Goal: Book appointment/travel/reservation

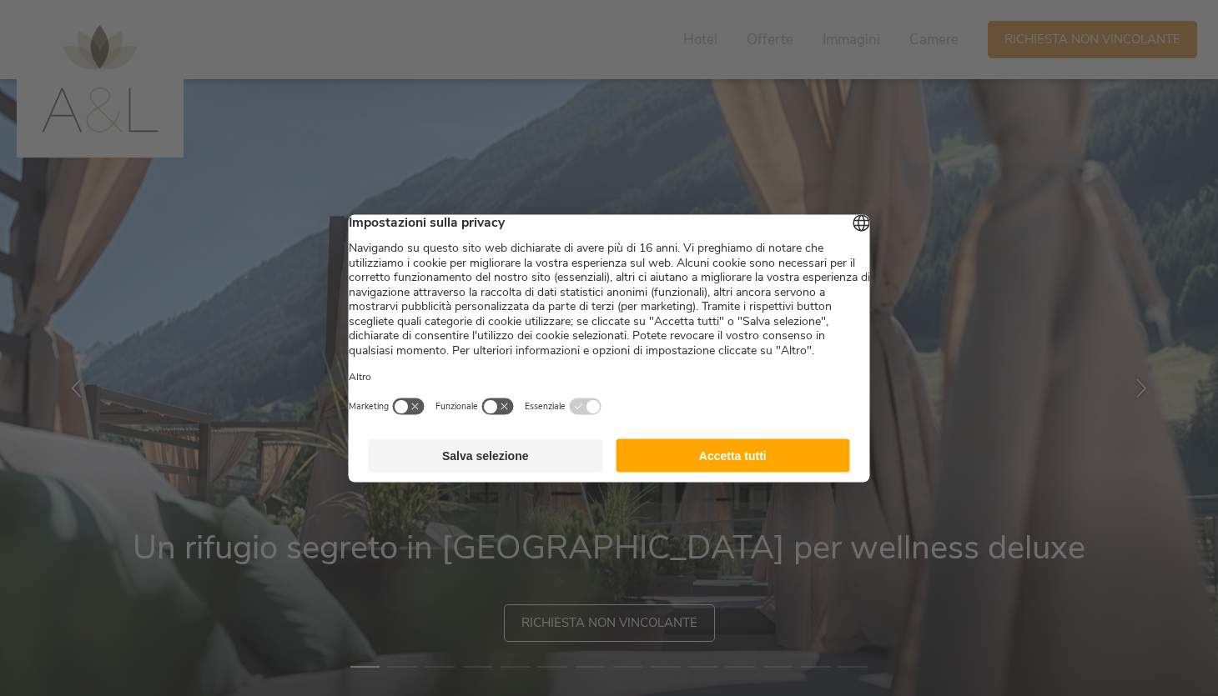
click at [713, 472] on button "Accetta tutti" at bounding box center [733, 455] width 234 height 33
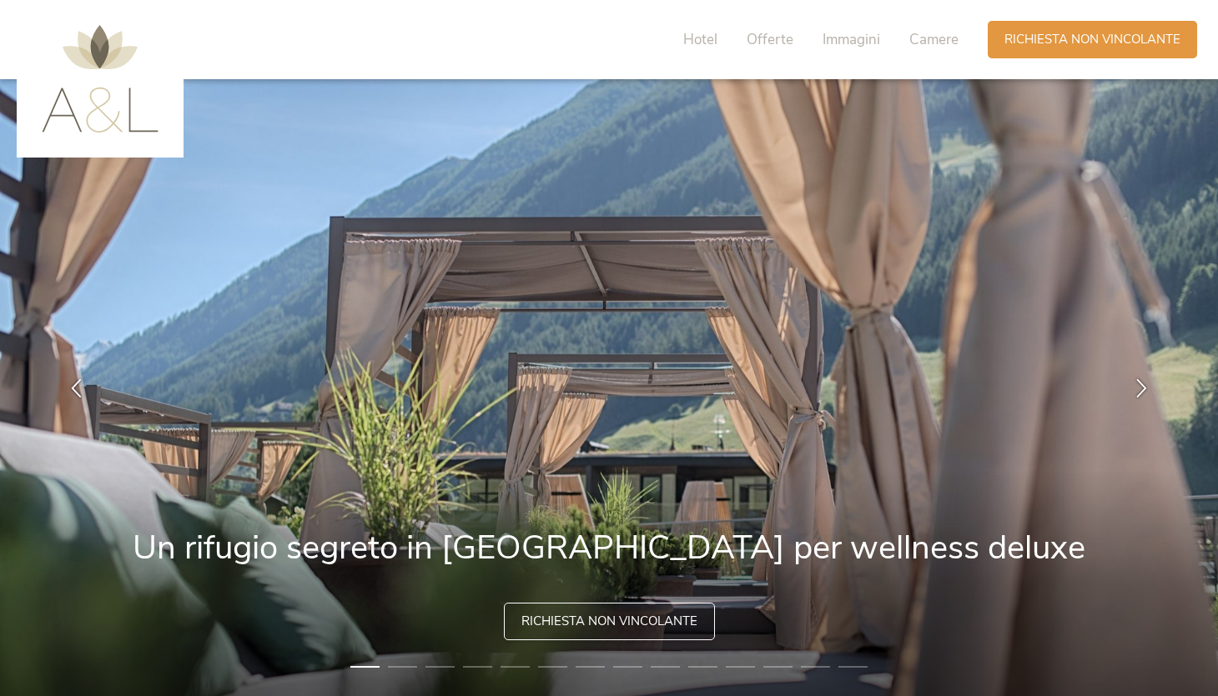
click at [628, 620] on span "Richiesta non vincolante" at bounding box center [609, 622] width 176 height 18
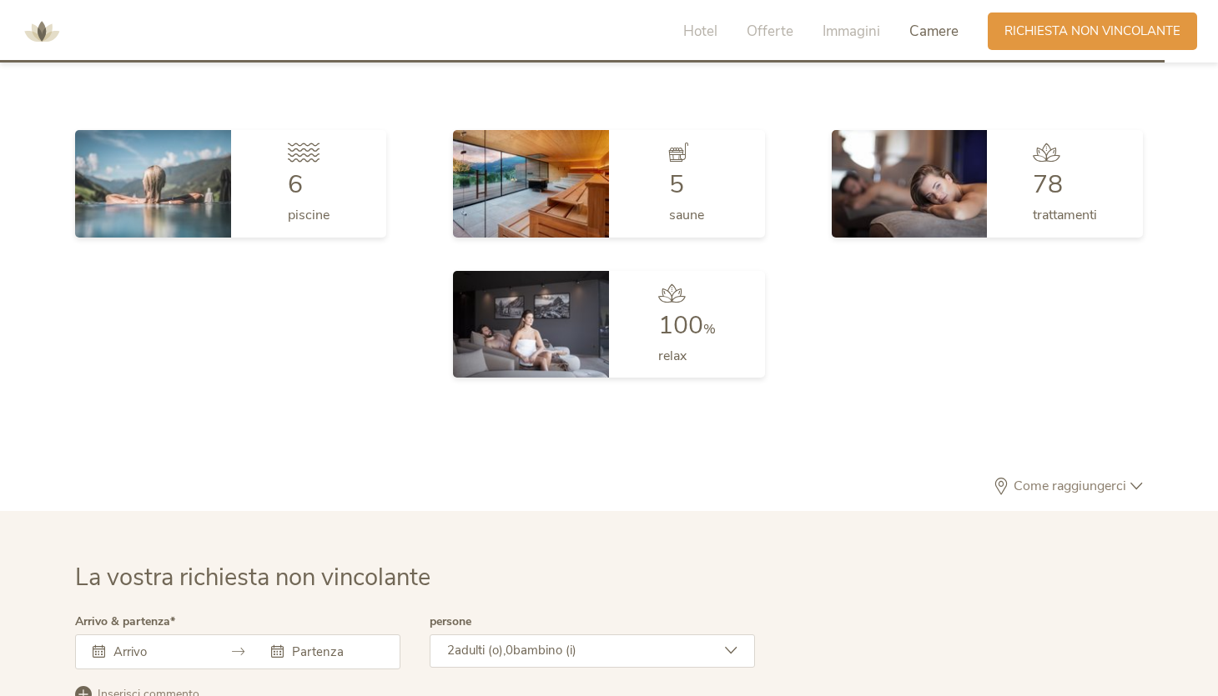
scroll to position [5139, 0]
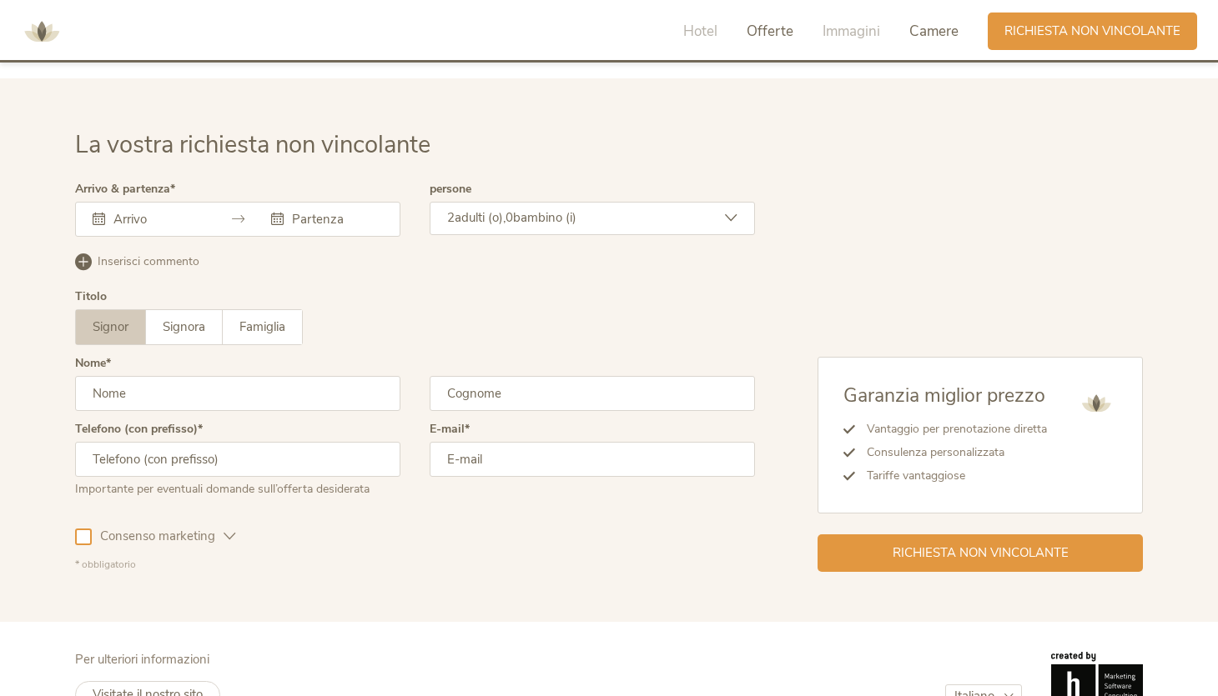
click at [762, 29] on span "Offerte" at bounding box center [770, 31] width 47 height 19
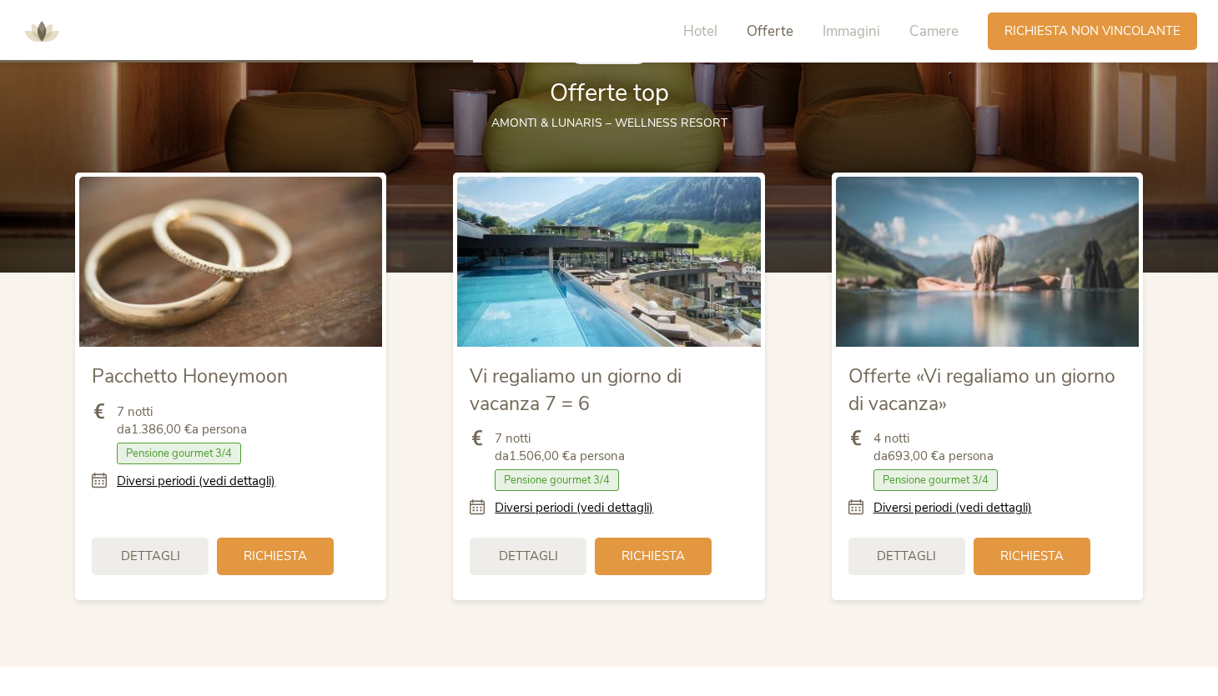
scroll to position [2051, 0]
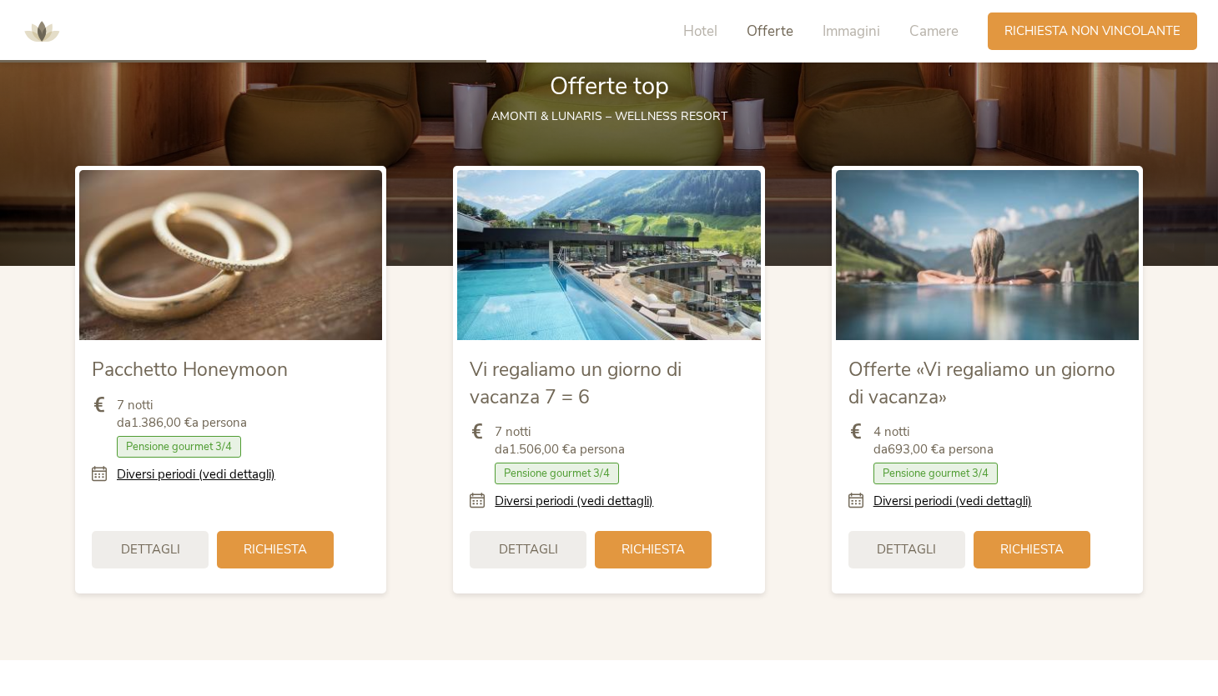
click at [201, 357] on span "Pacchetto Honeymoon" at bounding box center [190, 370] width 196 height 26
click at [531, 357] on span "Vi regaliamo un giorno di vacanza 7 = 6" at bounding box center [576, 383] width 212 height 53
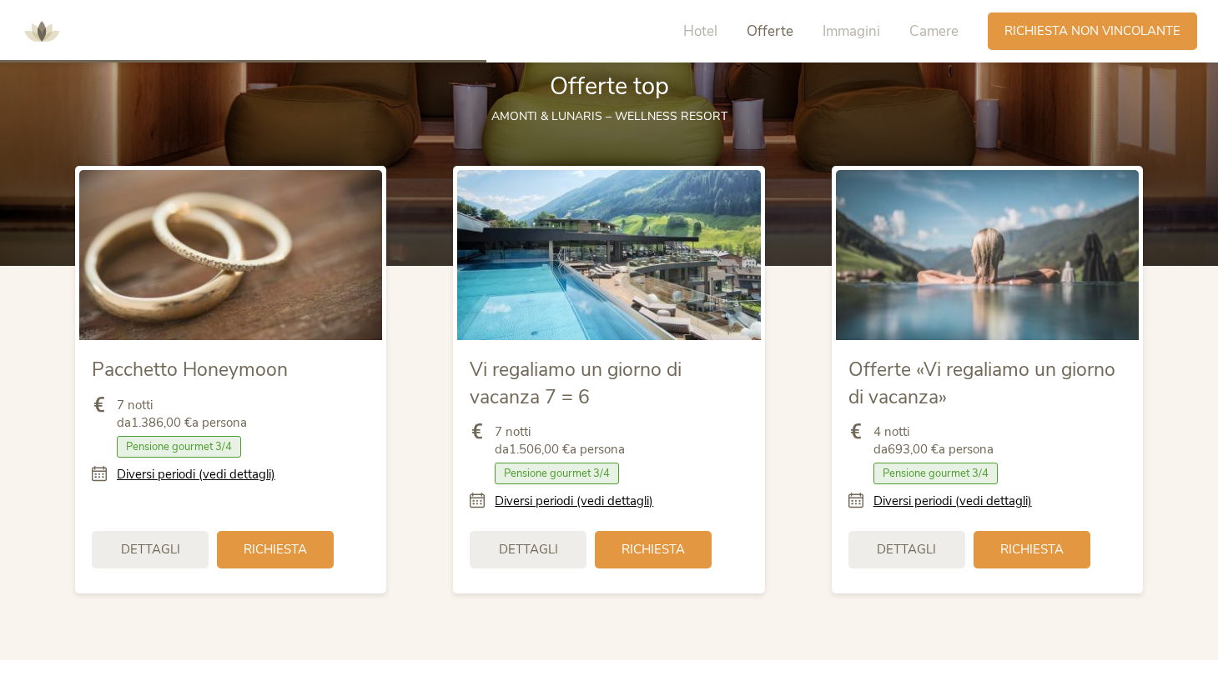
click at [526, 357] on span "Vi regaliamo un giorno di vacanza 7 = 6" at bounding box center [576, 383] width 212 height 53
click at [525, 357] on span "Vi regaliamo un giorno di vacanza 7 = 6" at bounding box center [576, 383] width 212 height 53
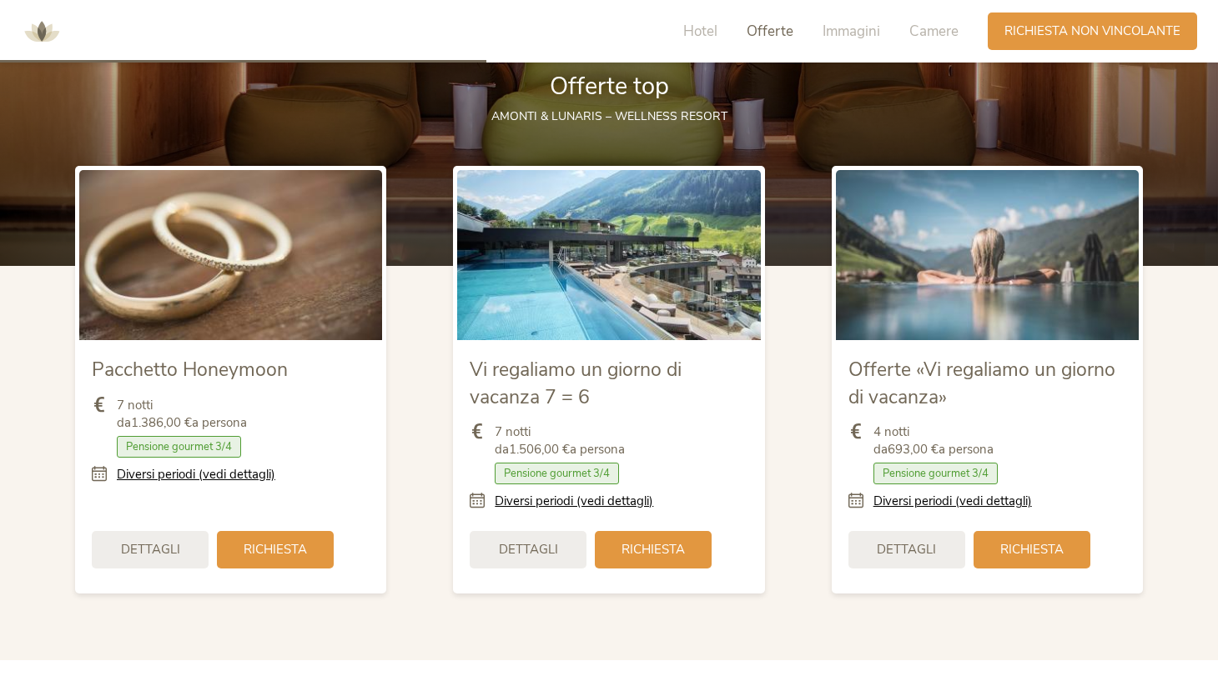
click at [920, 357] on span "Offerte «Vi regaliamo un giorno di vacanza»" at bounding box center [981, 383] width 267 height 53
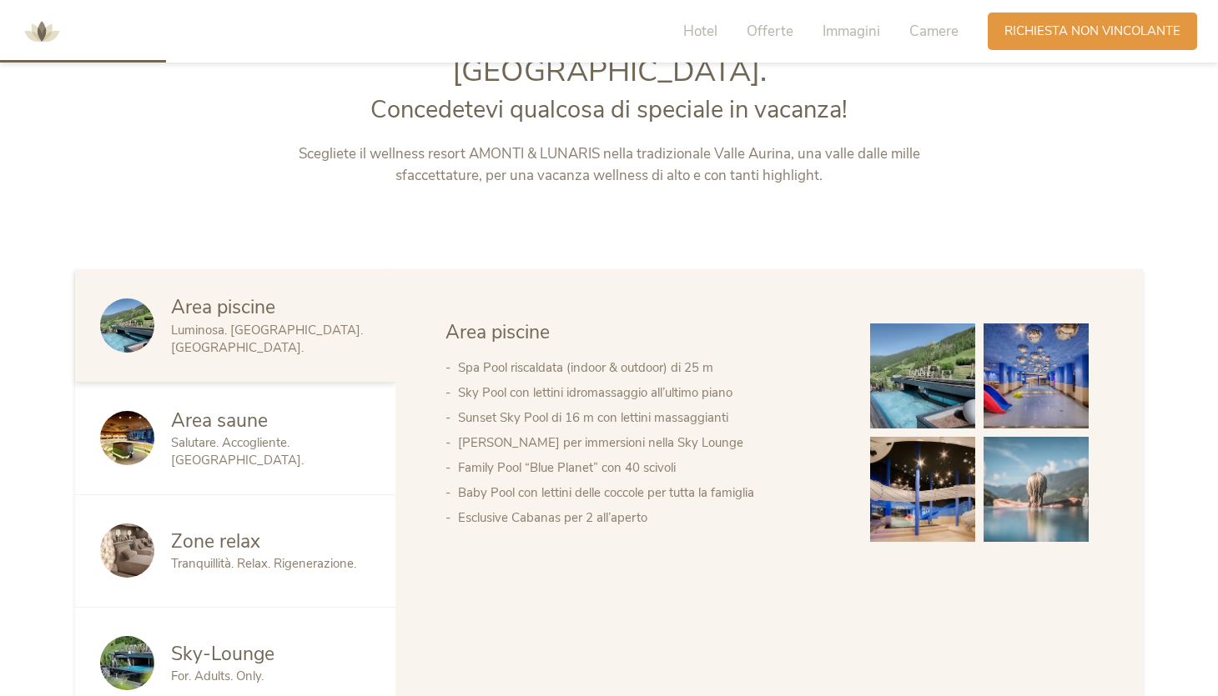
scroll to position [830, 0]
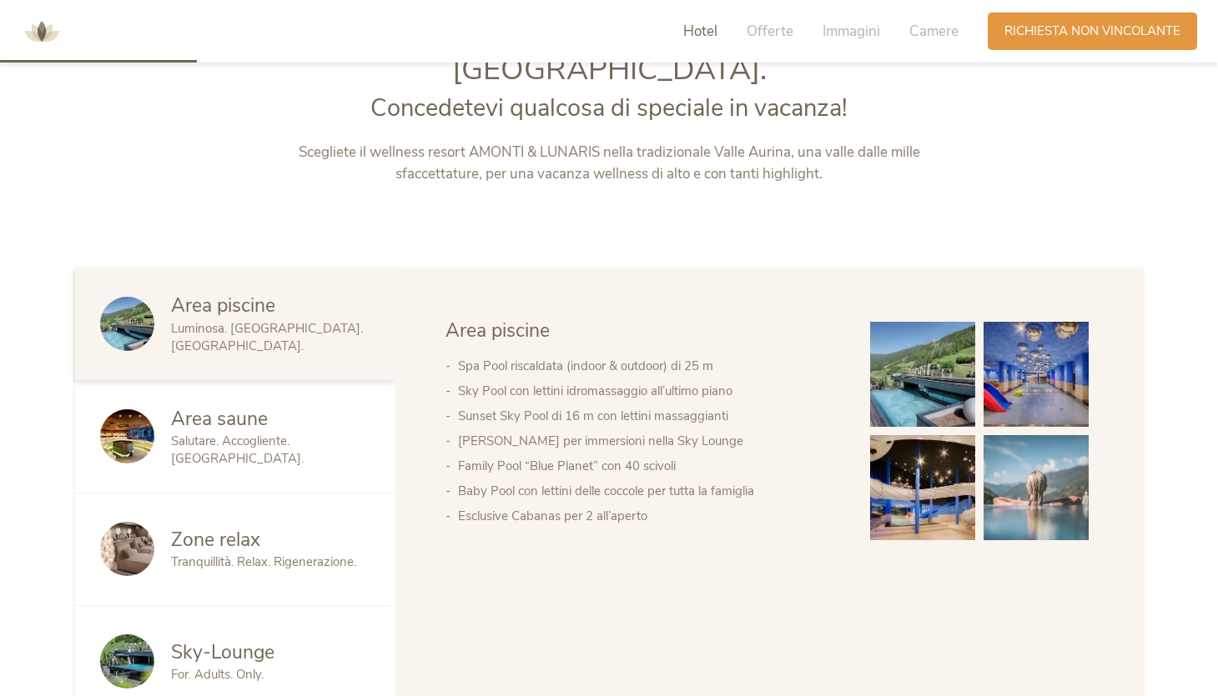
click at [781, 15] on div "Hotel Offerte Immagini Camere" at bounding box center [824, 32] width 325 height 38
click at [777, 32] on span "Offerte" at bounding box center [770, 31] width 47 height 19
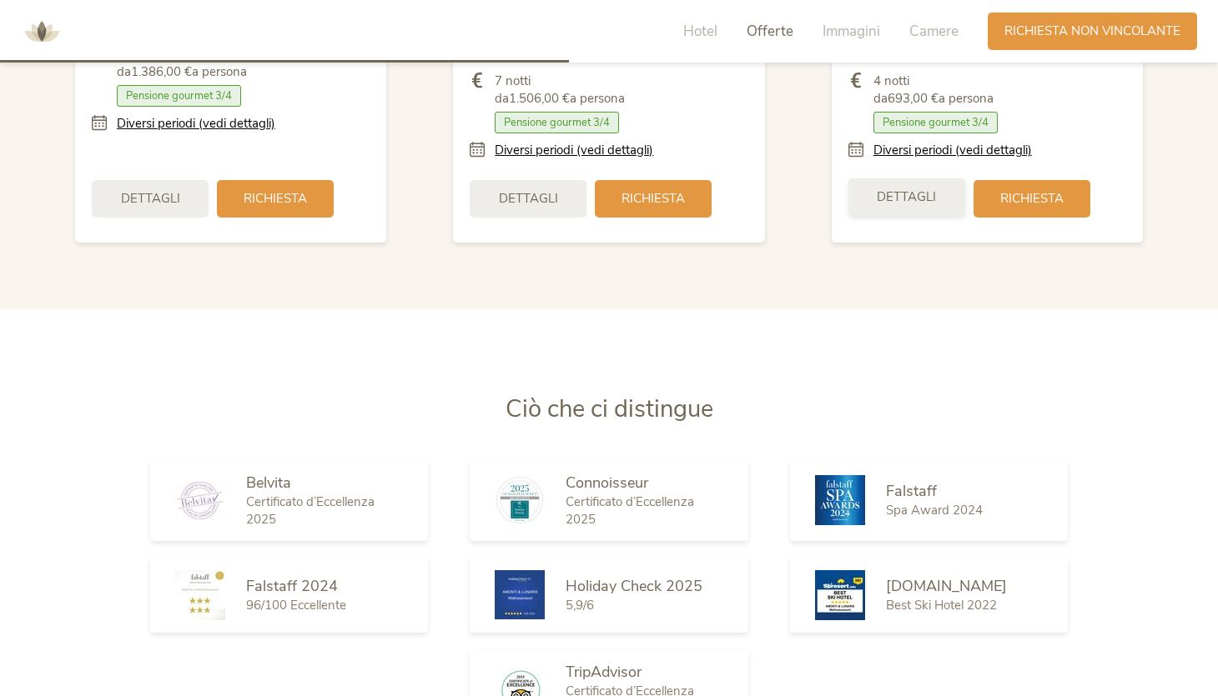
scroll to position [2403, 0]
click at [939, 178] on div "Dettagli" at bounding box center [906, 197] width 117 height 38
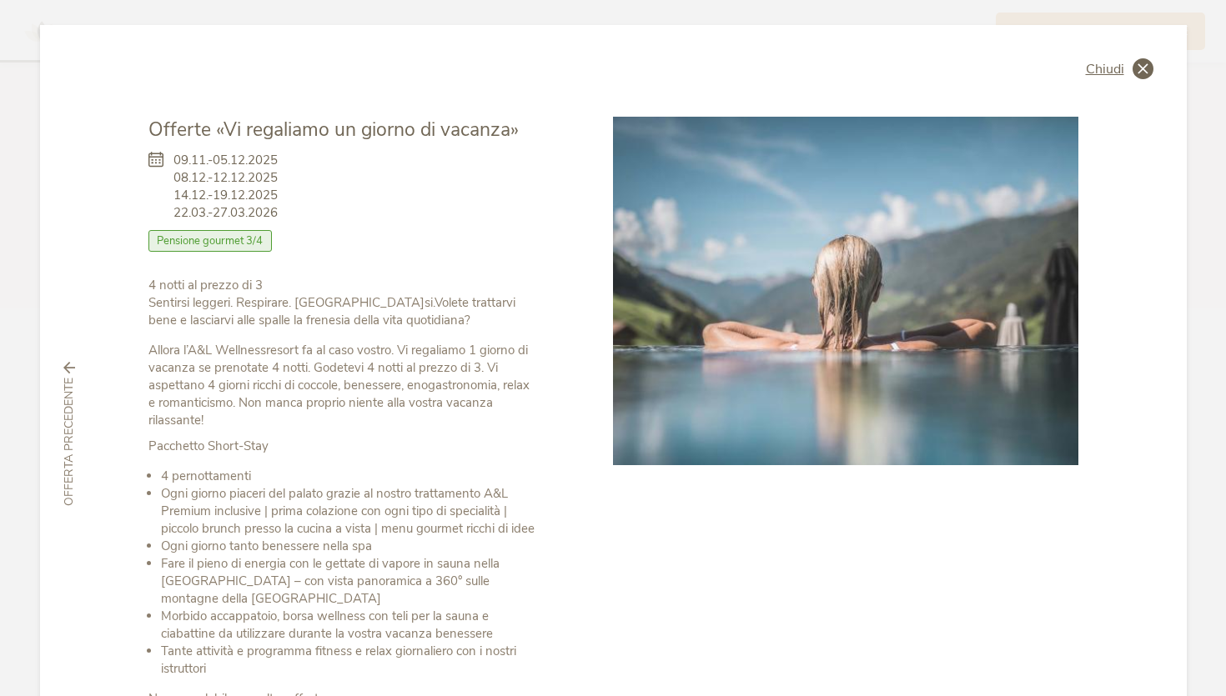
click at [1133, 68] on icon at bounding box center [1143, 68] width 21 height 21
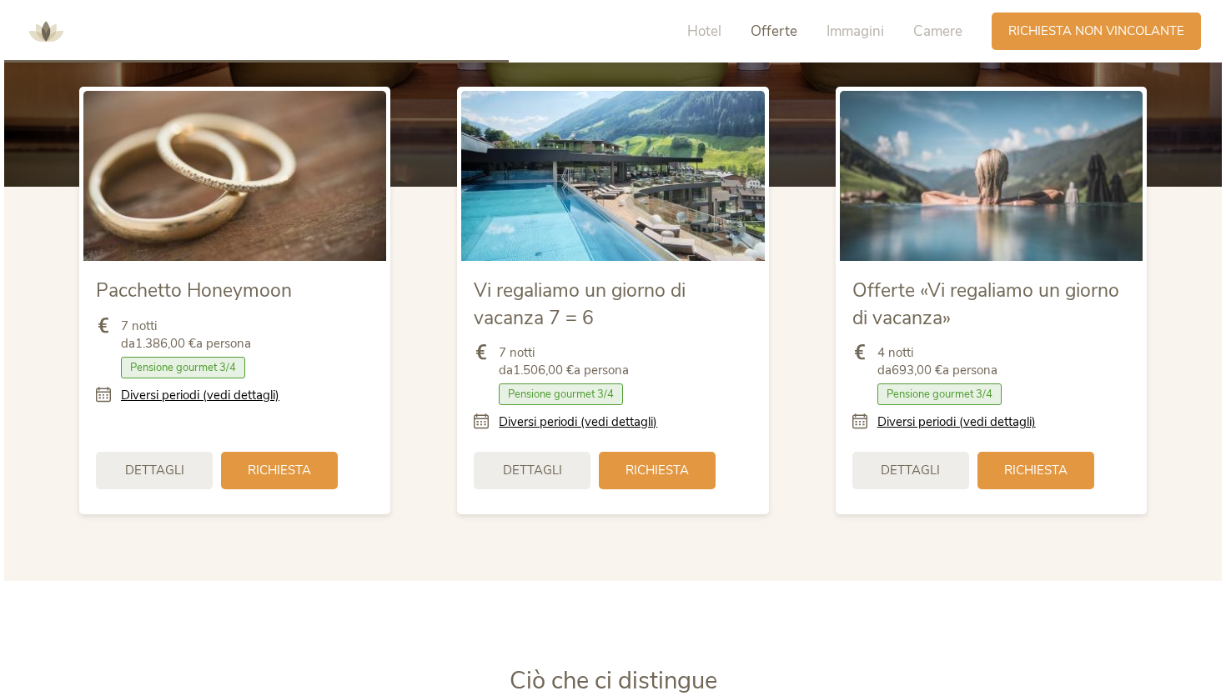
scroll to position [2130, 0]
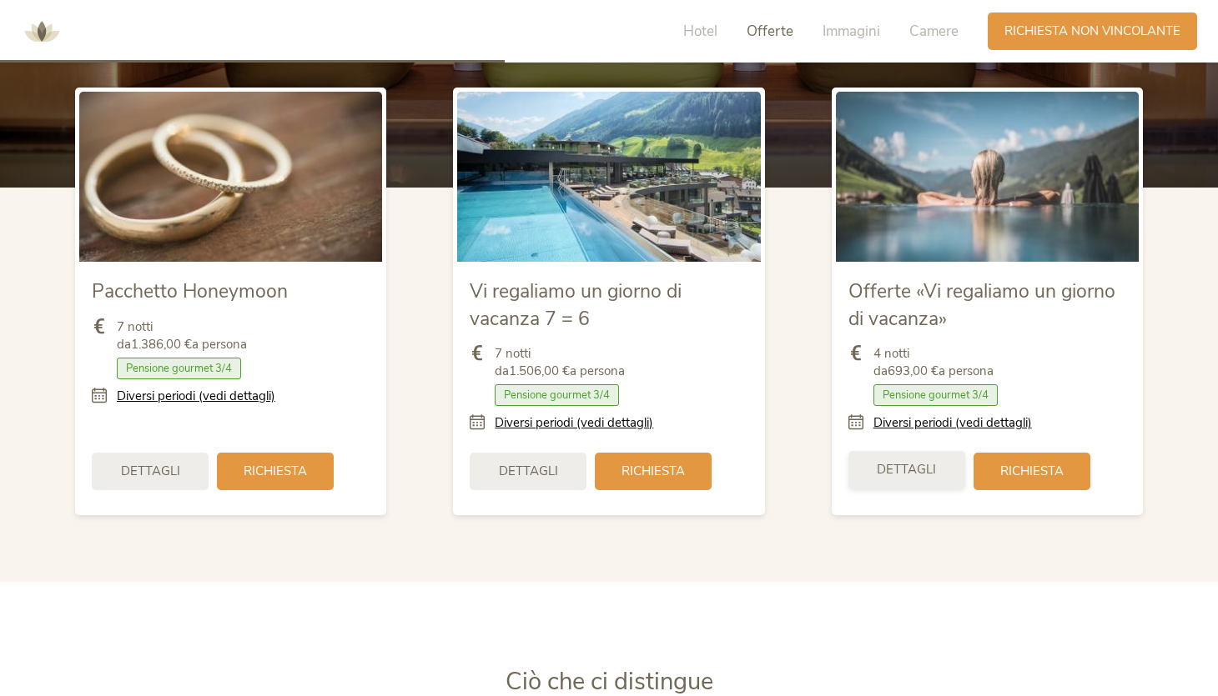
click at [956, 451] on div "Dettagli" at bounding box center [906, 470] width 117 height 38
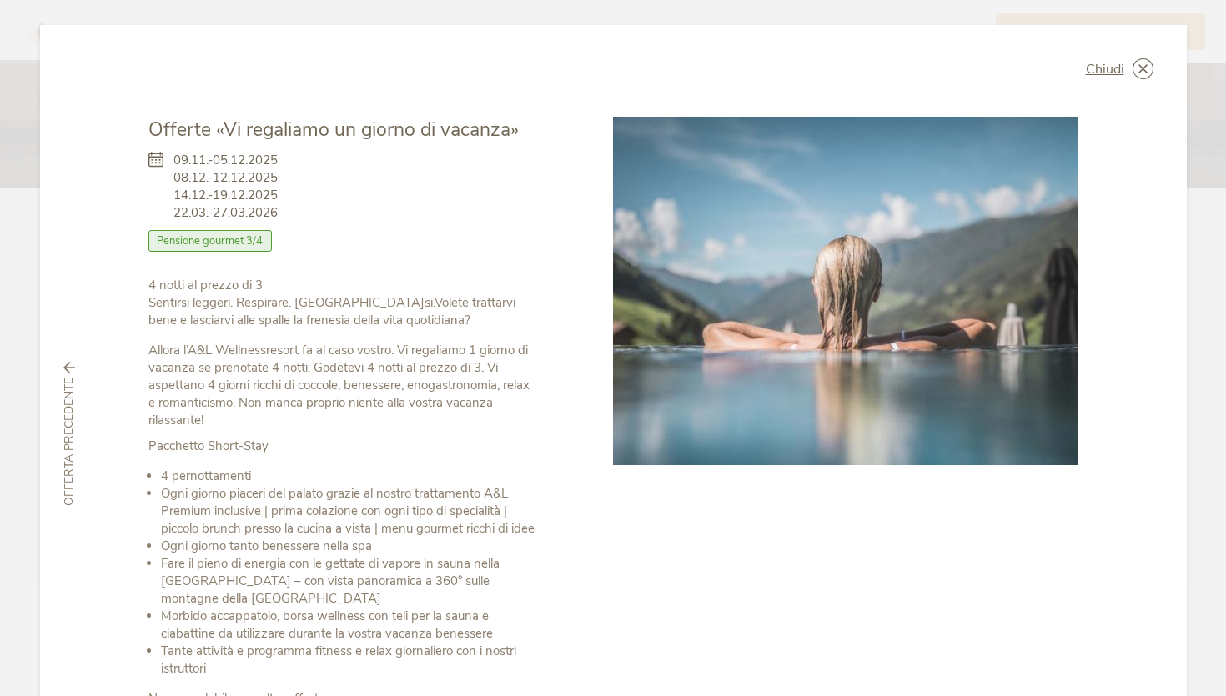
scroll to position [159, 0]
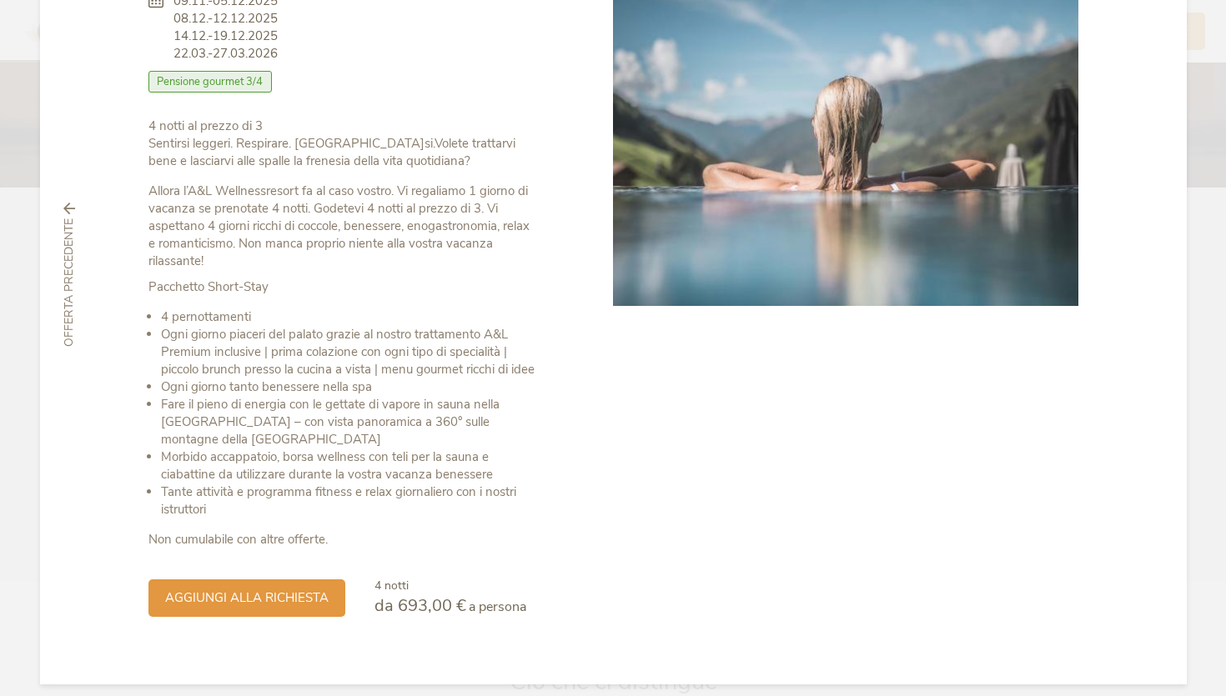
click at [224, 348] on li "Ogni giorno piaceri del palato grazie al nostro trattamento A&L Premium inclusi…" at bounding box center [350, 352] width 378 height 53
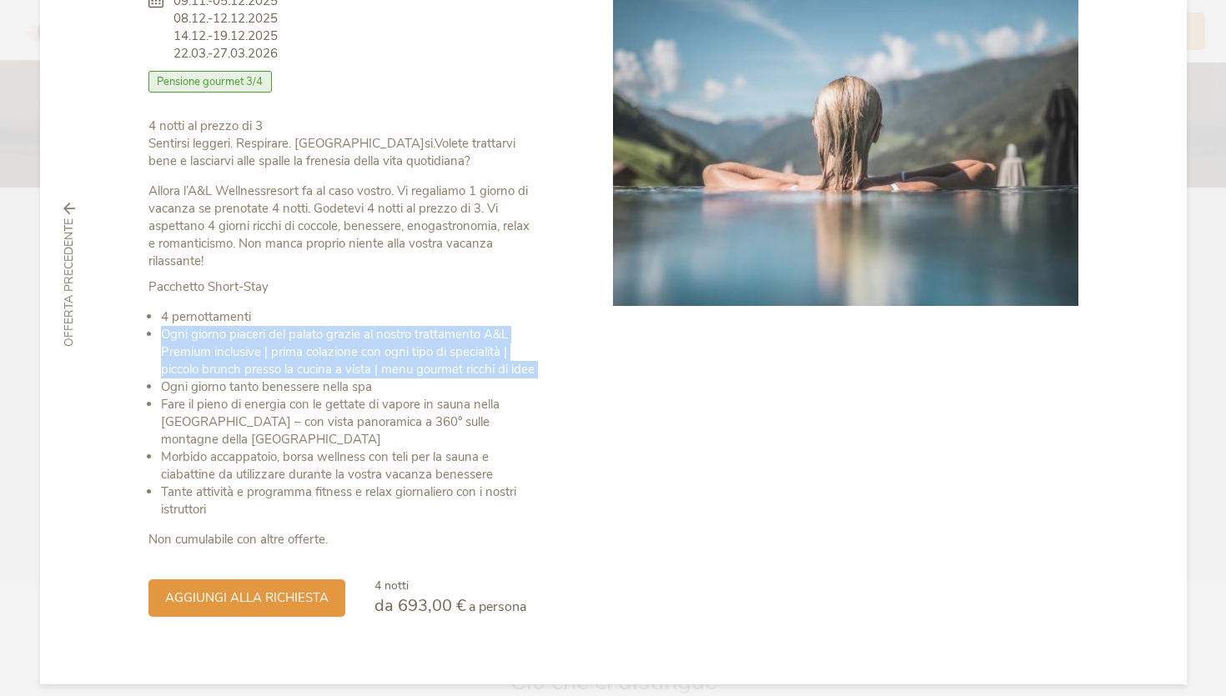
click at [267, 355] on li "Ogni giorno piaceri del palato grazie al nostro trattamento A&L Premium inclusi…" at bounding box center [350, 352] width 378 height 53
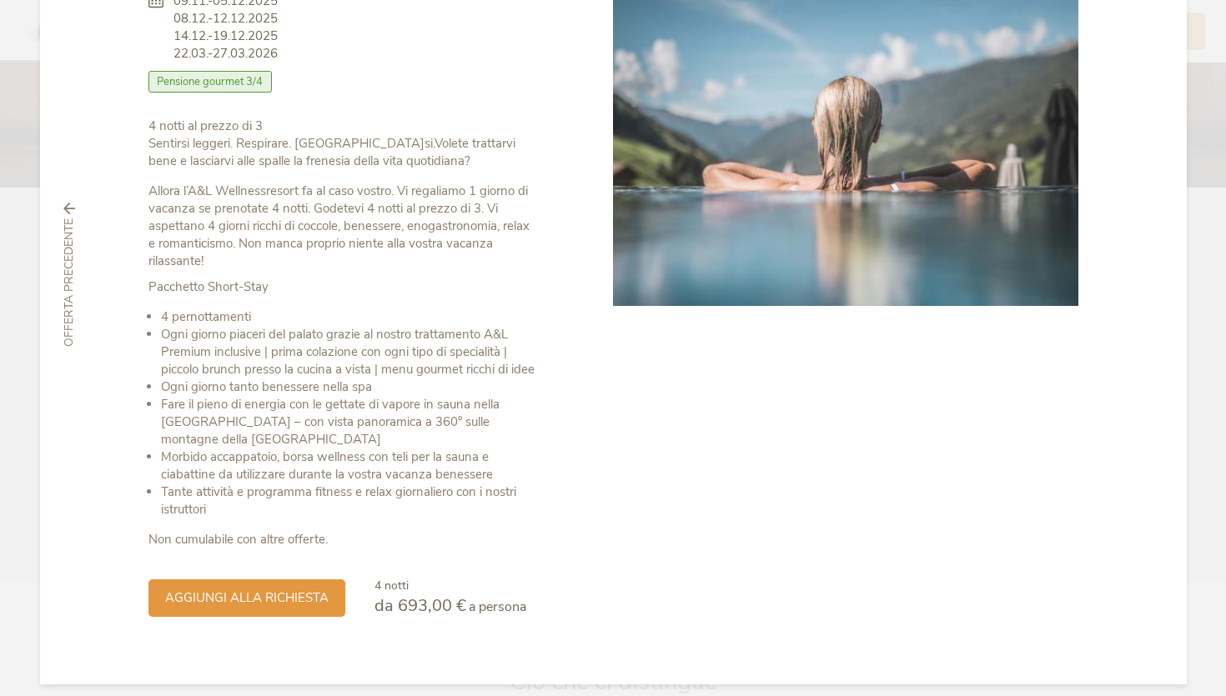
click at [173, 375] on li "Ogni giorno piaceri del palato grazie al nostro trattamento A&L Premium inclusi…" at bounding box center [350, 352] width 378 height 53
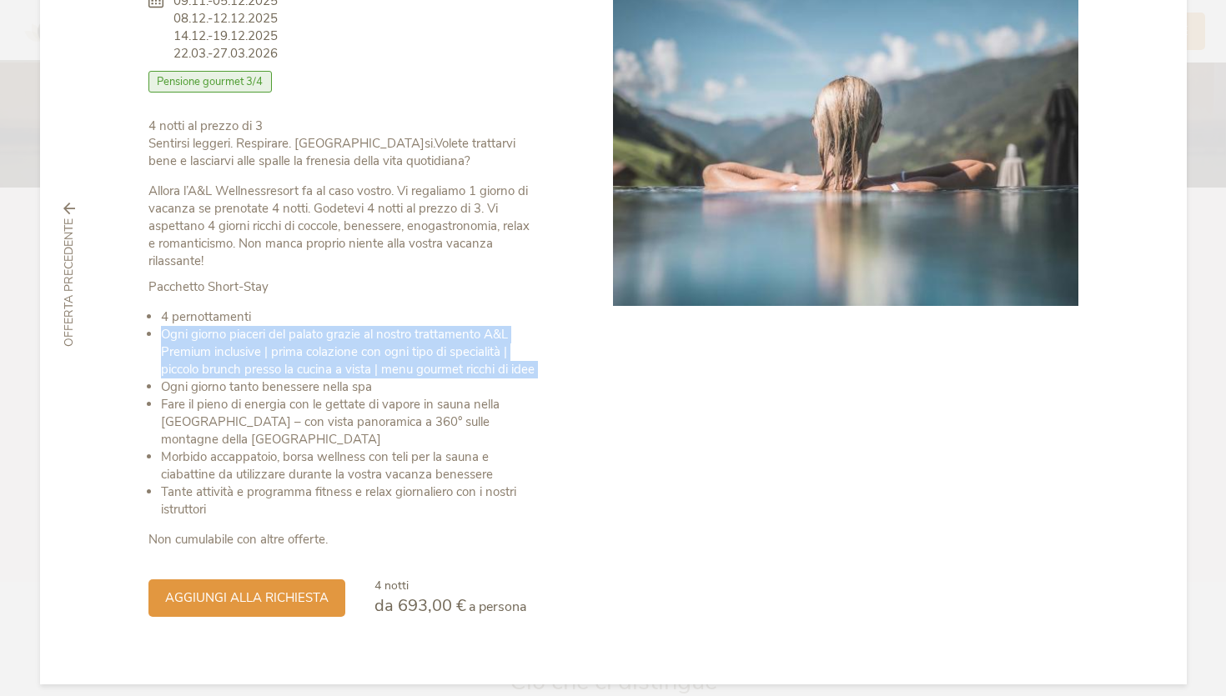
click at [161, 395] on li "Ogni giorno tanto benessere nella spa" at bounding box center [350, 388] width 378 height 18
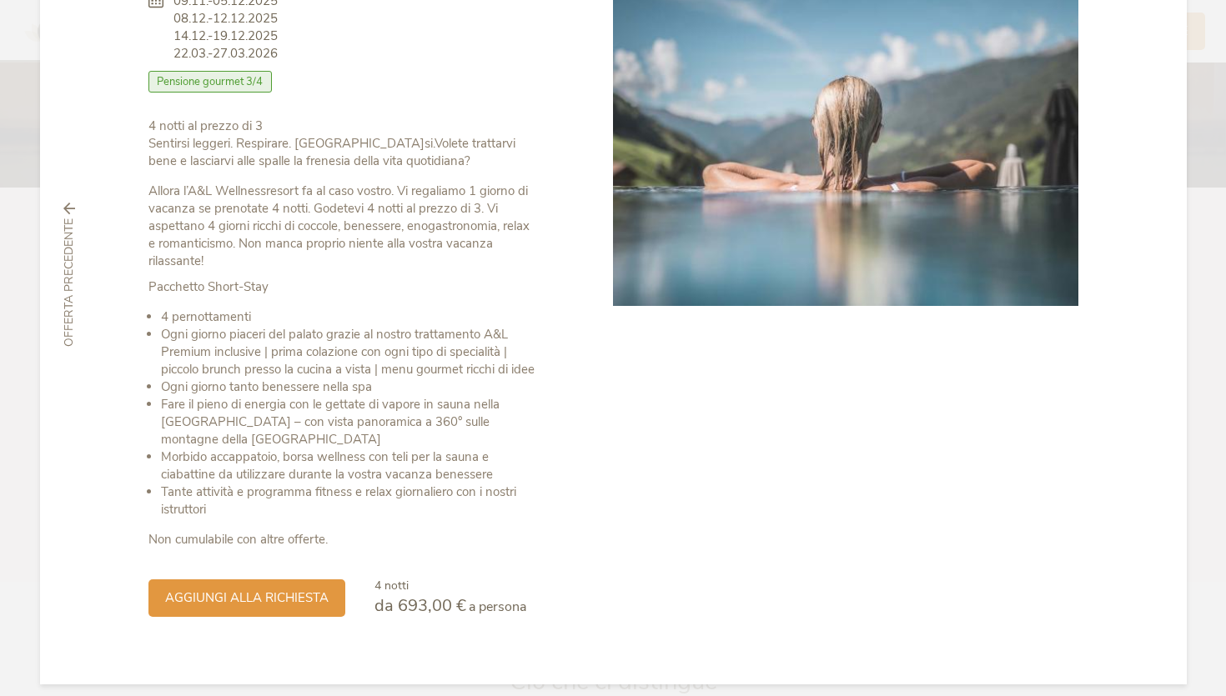
click at [184, 395] on li "Ogni giorno tanto benessere nella spa" at bounding box center [350, 388] width 378 height 18
click at [180, 417] on li "Fare il pieno di energia con le gettate di vapore in sauna nella [GEOGRAPHIC_DA…" at bounding box center [350, 422] width 378 height 53
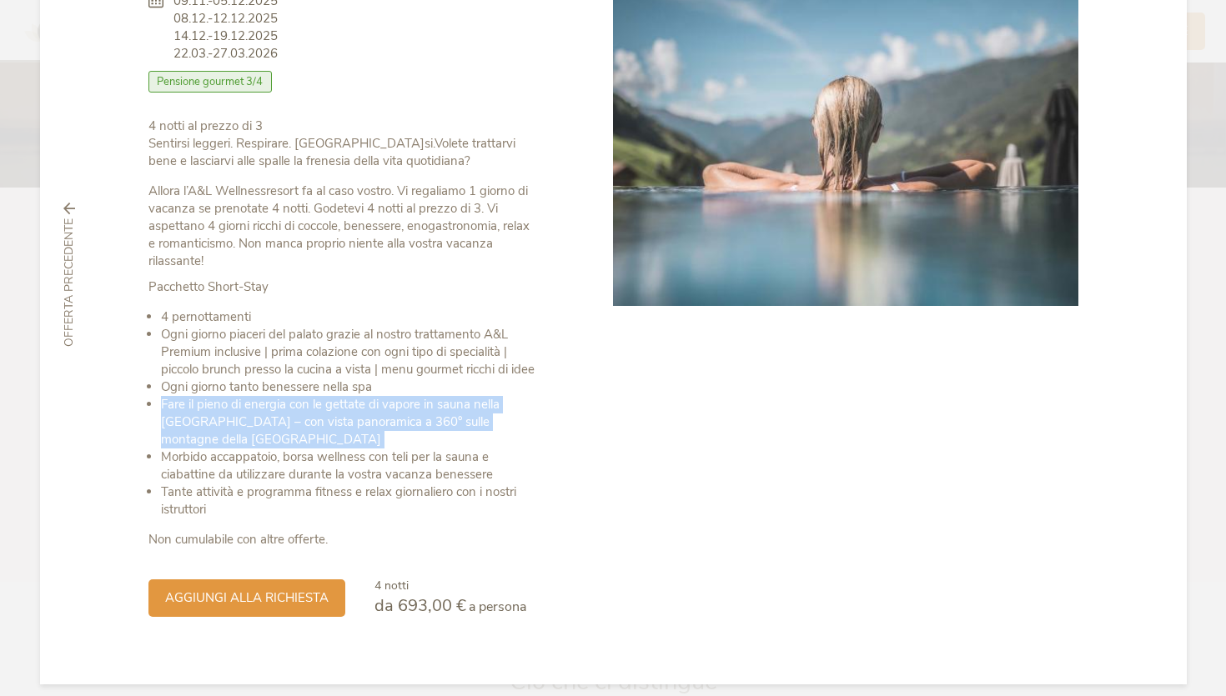
click at [180, 417] on li "Fare il pieno di energia con le gettate di vapore in sauna nella [GEOGRAPHIC_DA…" at bounding box center [350, 422] width 378 height 53
click at [127, 417] on div "Chiudi Offerte «Vi regaliamo un giorno di vacanza» 09.11.-05.12.2025 08.12.-12.…" at bounding box center [613, 275] width 1147 height 819
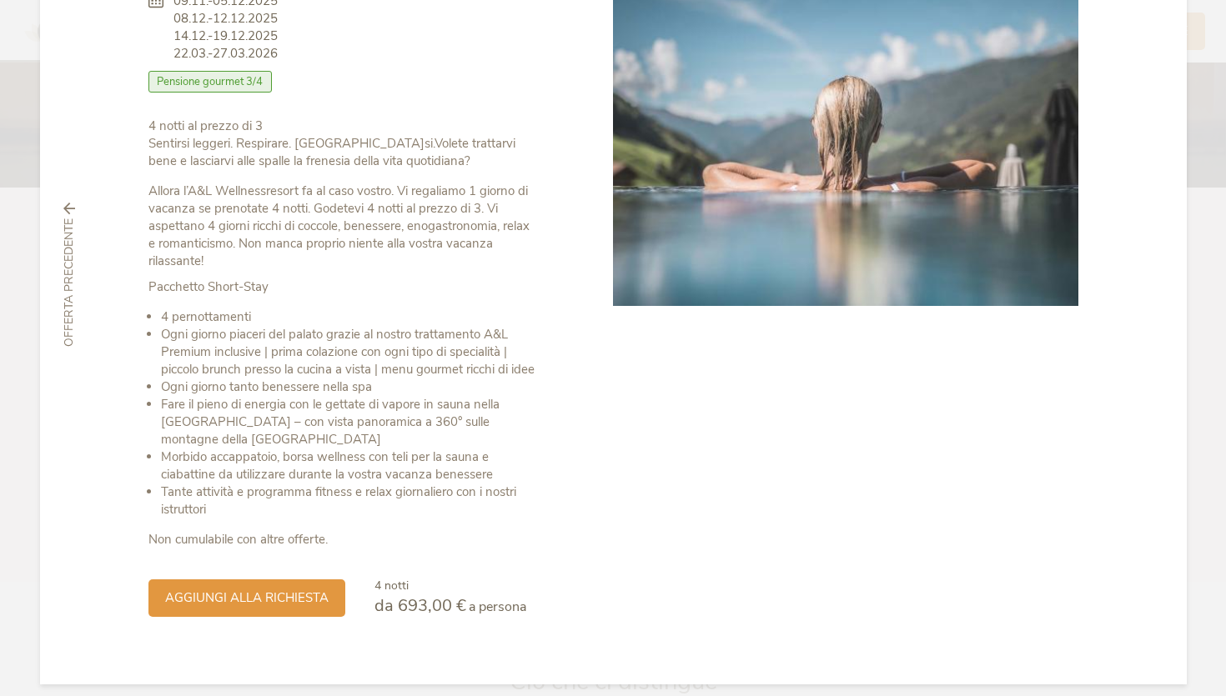
click at [209, 457] on li "Morbido accappatoio, borsa wellness con teli per la sauna e ciabattine da utili…" at bounding box center [350, 466] width 378 height 35
click at [204, 468] on li "Morbido accappatoio, borsa wellness con teli per la sauna e ciabattine da utili…" at bounding box center [350, 466] width 378 height 35
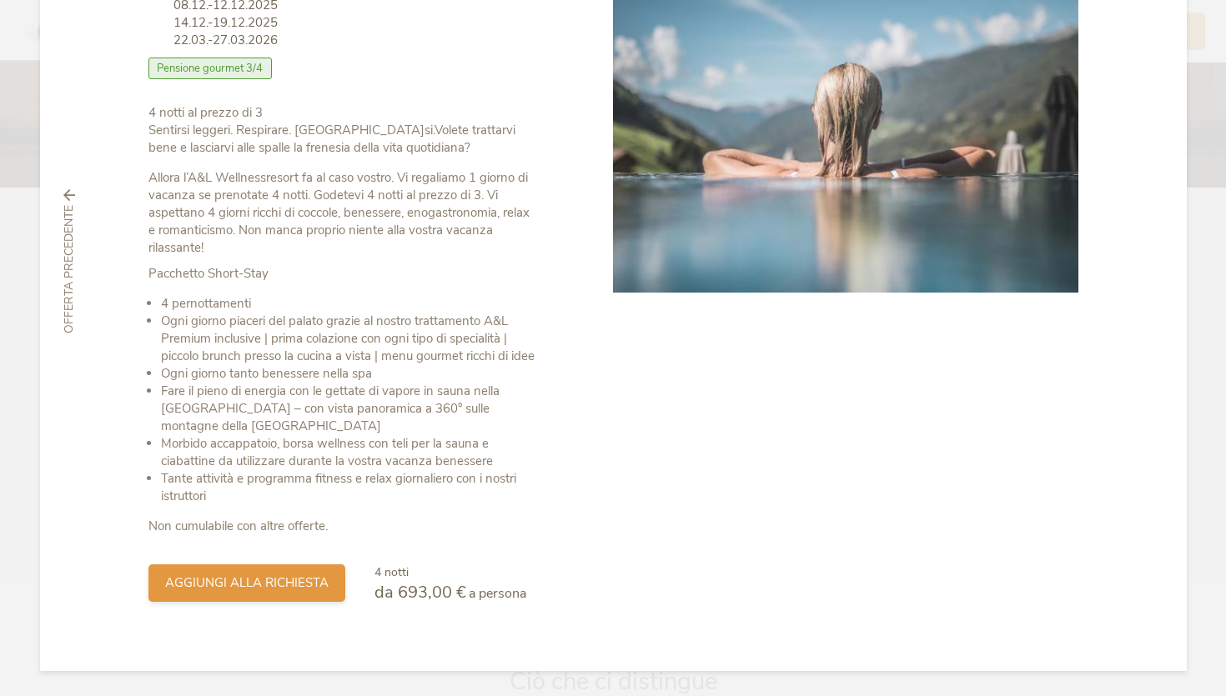
click at [211, 588] on span "aggiungi alla richiesta" at bounding box center [246, 584] width 163 height 18
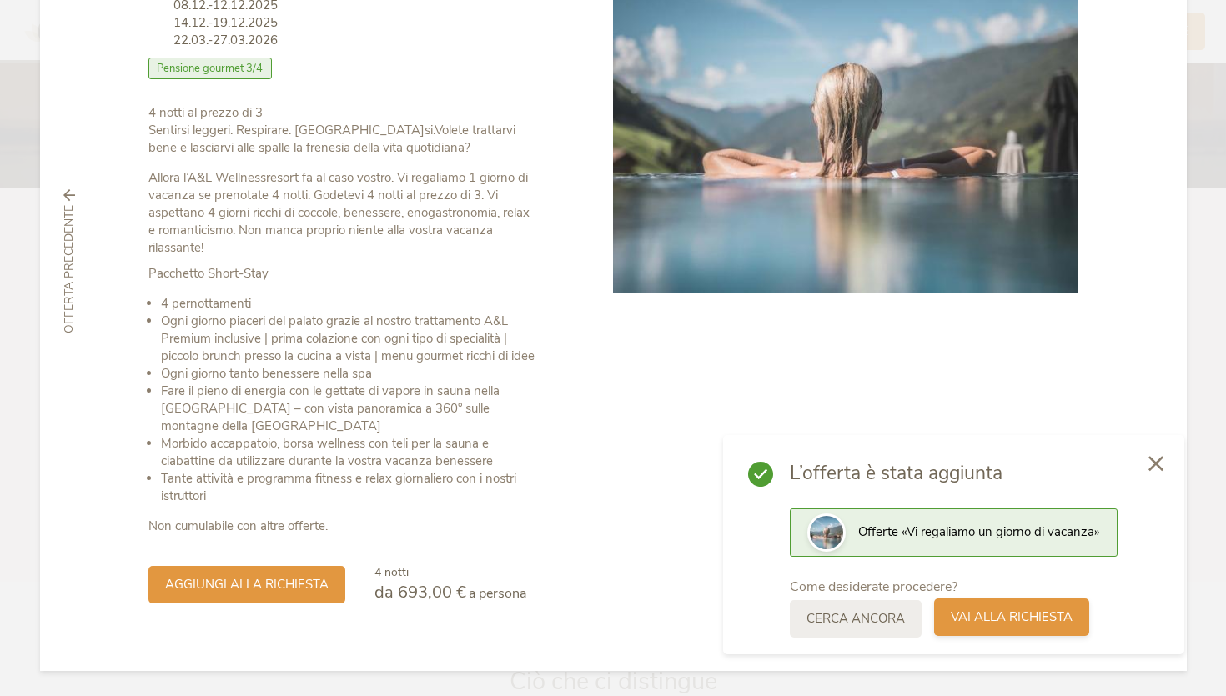
click at [963, 626] on span "Vai alla richiesta" at bounding box center [1012, 618] width 122 height 18
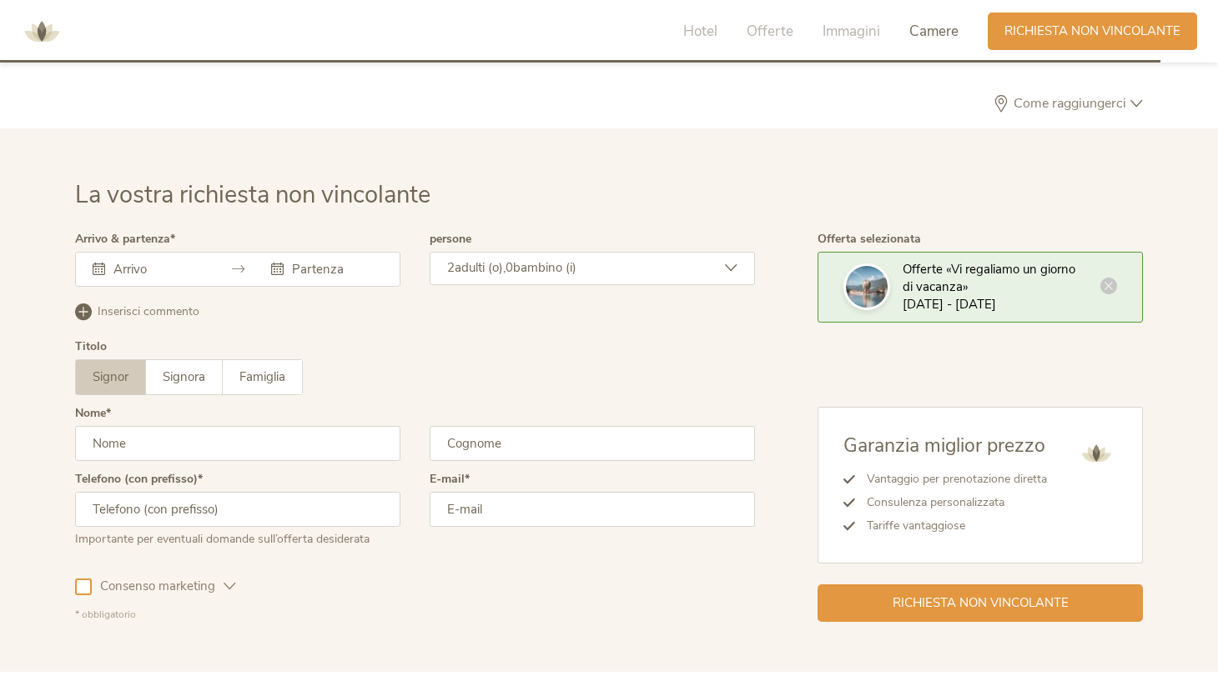
scroll to position [5139, 0]
